Goal: Information Seeking & Learning: Learn about a topic

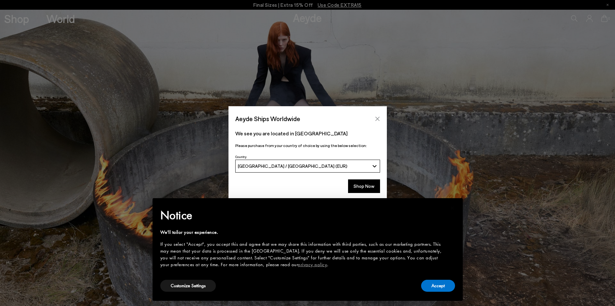
click at [380, 121] on icon "Close" at bounding box center [377, 118] width 5 height 5
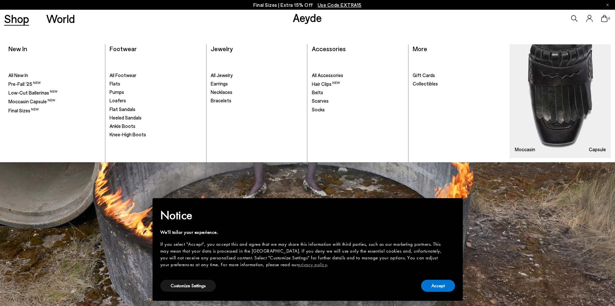
click at [18, 16] on link "Shop" at bounding box center [16, 18] width 25 height 11
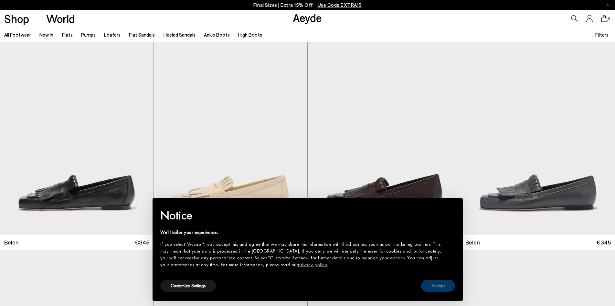
click at [435, 282] on button "Accept" at bounding box center [438, 285] width 34 height 12
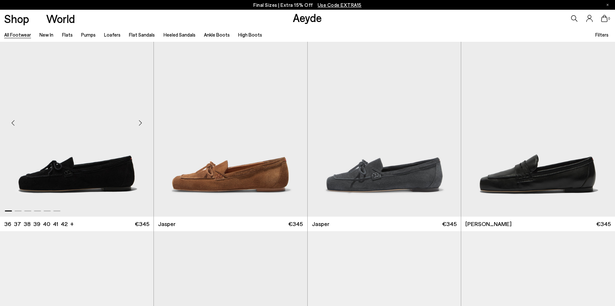
scroll to position [226, 0]
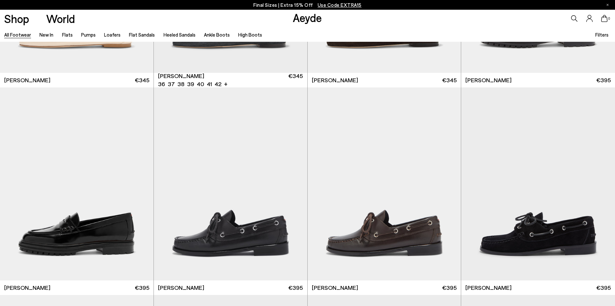
scroll to position [582, 0]
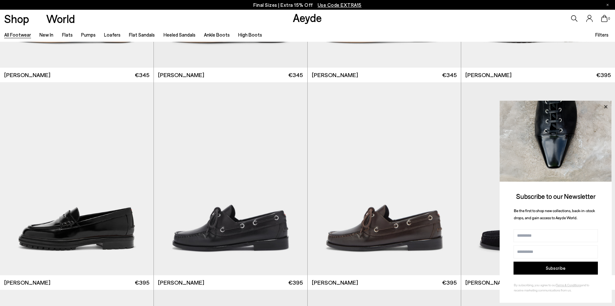
click at [608, 103] on icon at bounding box center [606, 106] width 8 height 8
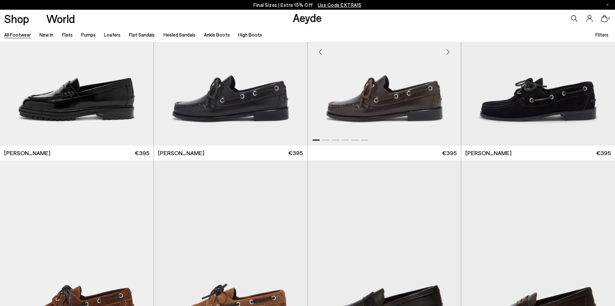
scroll to position [808, 0]
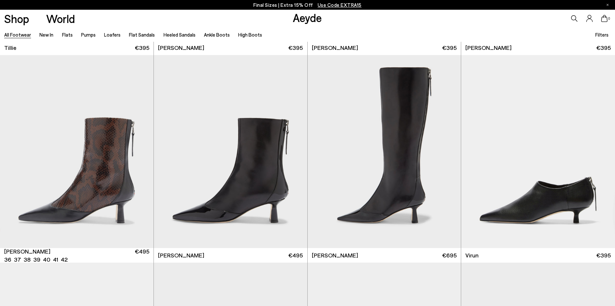
scroll to position [2522, 0]
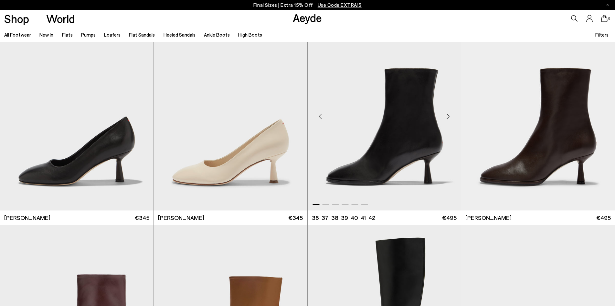
scroll to position [3976, 0]
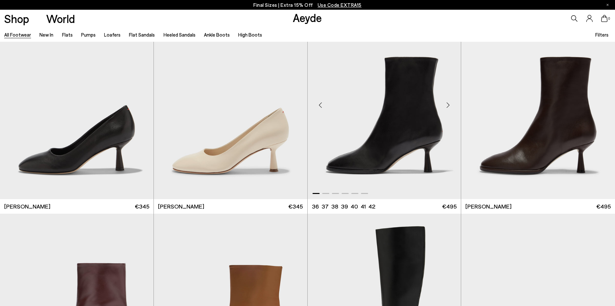
click at [448, 105] on div "Next slide" at bounding box center [447, 104] width 19 height 19
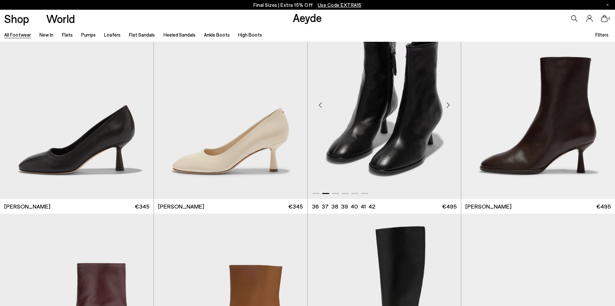
click at [448, 105] on div "Next slide" at bounding box center [447, 104] width 19 height 19
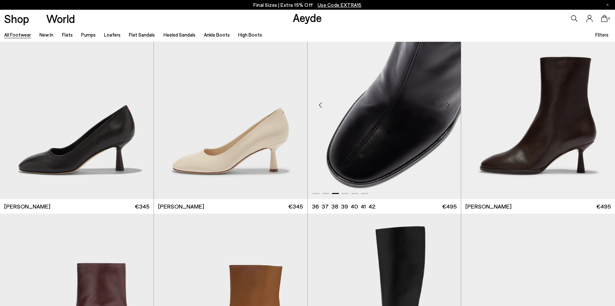
click at [448, 105] on div "Next slide" at bounding box center [447, 104] width 19 height 19
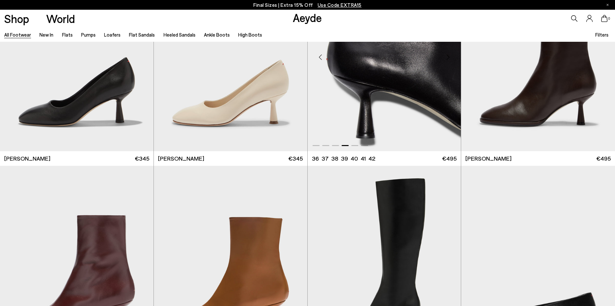
scroll to position [4106, 0]
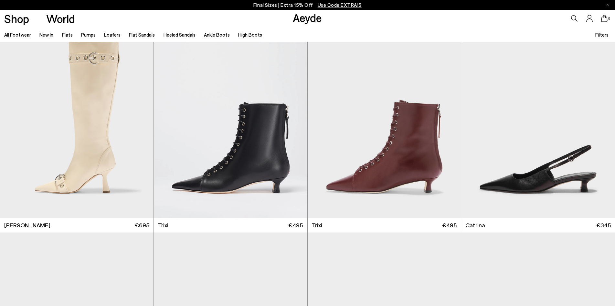
scroll to position [5205, 0]
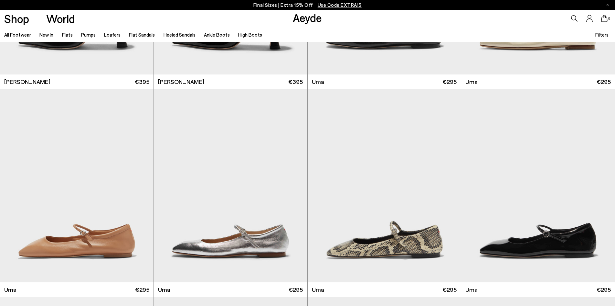
scroll to position [6304, 0]
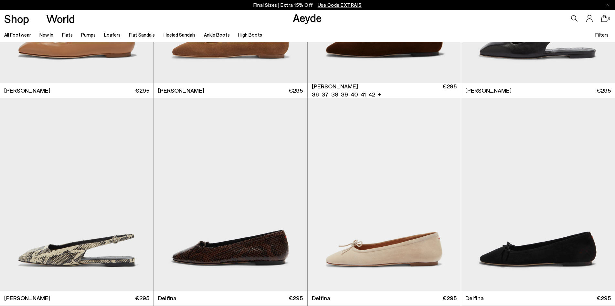
scroll to position [7274, 0]
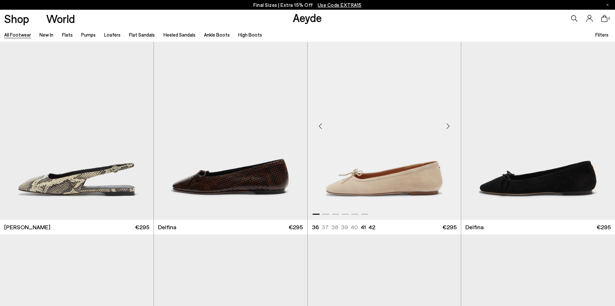
click at [446, 127] on div "Next slide" at bounding box center [447, 125] width 19 height 19
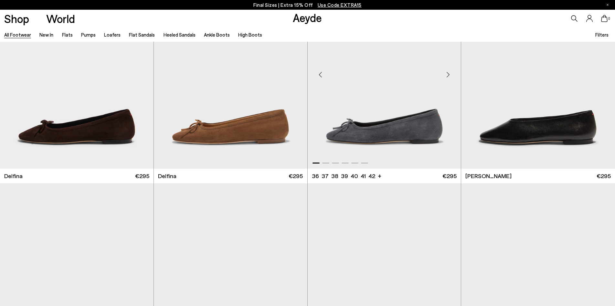
scroll to position [7555, 0]
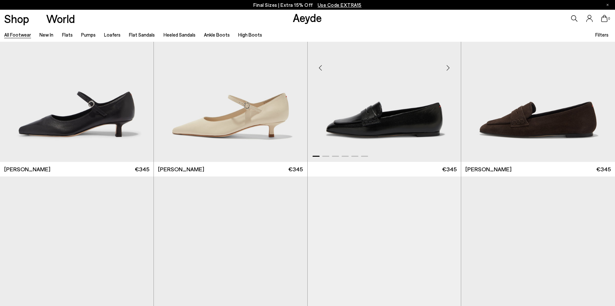
scroll to position [8761, 0]
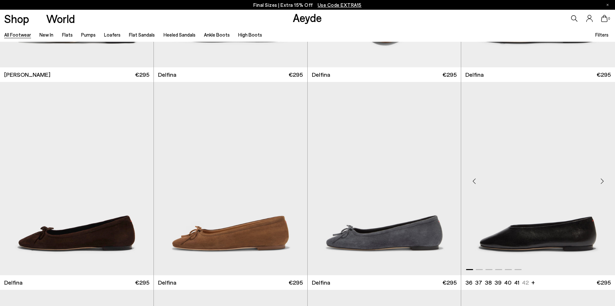
scroll to position [7436, 0]
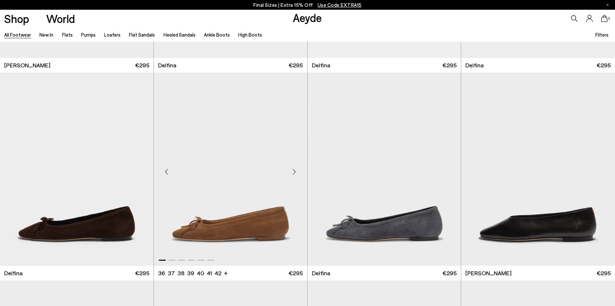
click at [295, 171] on div "Next slide" at bounding box center [294, 171] width 19 height 19
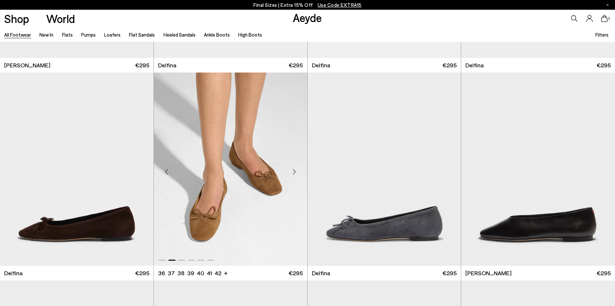
click at [295, 171] on div "Next slide" at bounding box center [294, 171] width 19 height 19
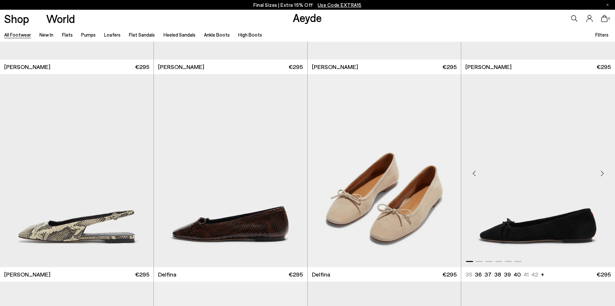
scroll to position [7274, 0]
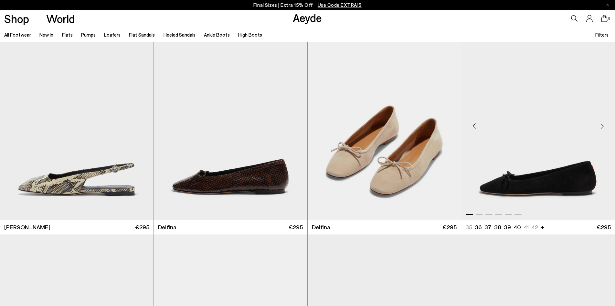
click at [603, 121] on div "Next slide" at bounding box center [602, 125] width 19 height 19
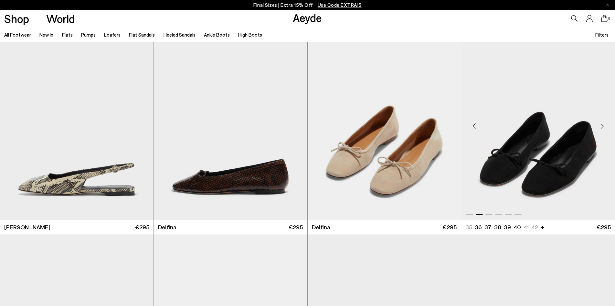
click at [603, 121] on div "Next slide" at bounding box center [602, 125] width 19 height 19
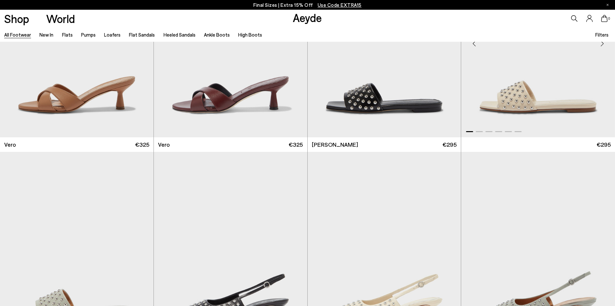
scroll to position [10507, 0]
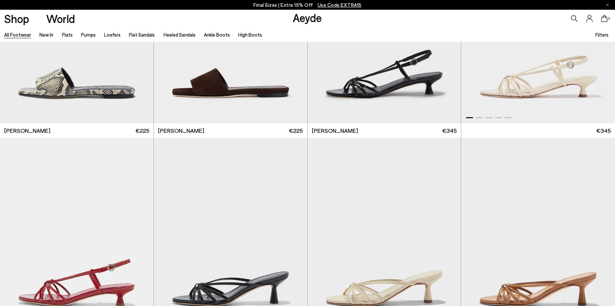
scroll to position [11481, 0]
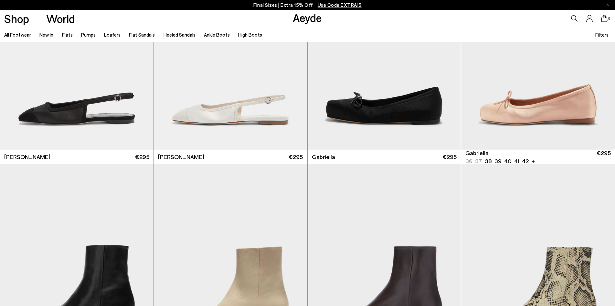
scroll to position [12738, 0]
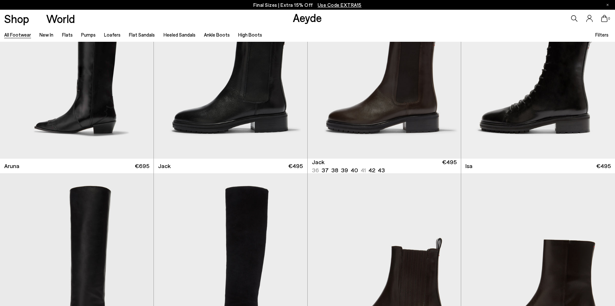
scroll to position [14063, 0]
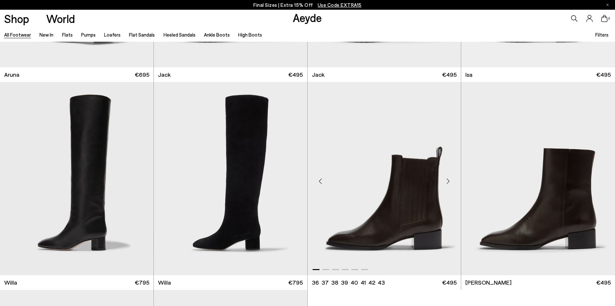
click at [448, 181] on div "Next slide" at bounding box center [447, 180] width 19 height 19
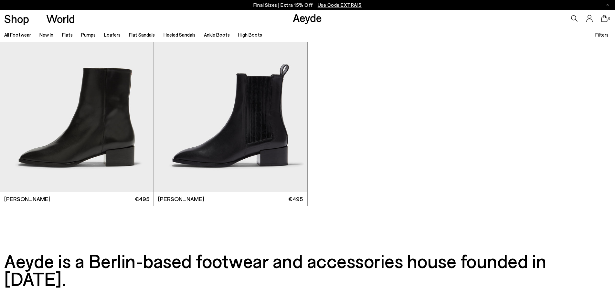
scroll to position [14354, 0]
